Goal: Check status: Check status

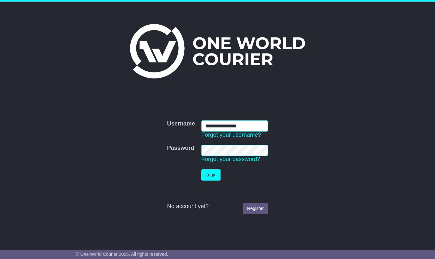
type input "**********"
click at [210, 171] on button "Login" at bounding box center [210, 174] width 19 height 11
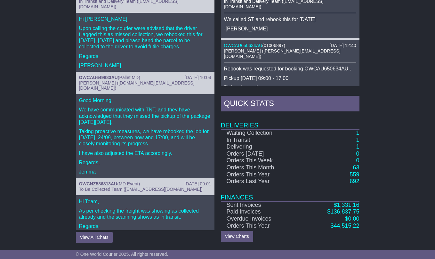
scroll to position [309, 0]
click at [358, 141] on link "1" at bounding box center [357, 140] width 3 height 6
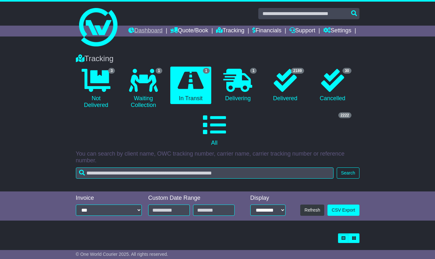
click at [163, 31] on link "Dashboard" at bounding box center [145, 31] width 34 height 11
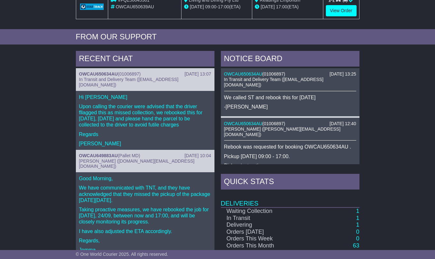
scroll to position [223, 0]
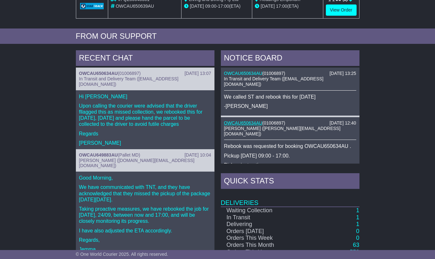
click at [249, 126] on link "OWCAU650634AU" at bounding box center [243, 122] width 38 height 5
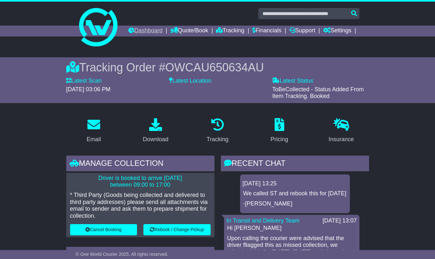
click at [163, 29] on link "Dashboard" at bounding box center [145, 31] width 34 height 11
